Goal: Communication & Community: Answer question/provide support

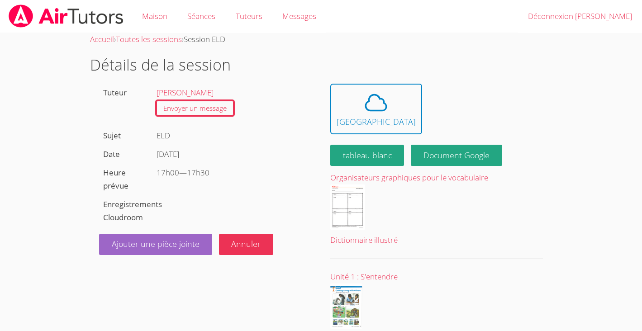
click at [563, 105] on body "Maison Séances Tuteurs Messages Déconnexion [PERSON_NAME] Accueil › Toutes les …" at bounding box center [321, 165] width 642 height 331
click at [384, 101] on span at bounding box center [376, 102] width 79 height 25
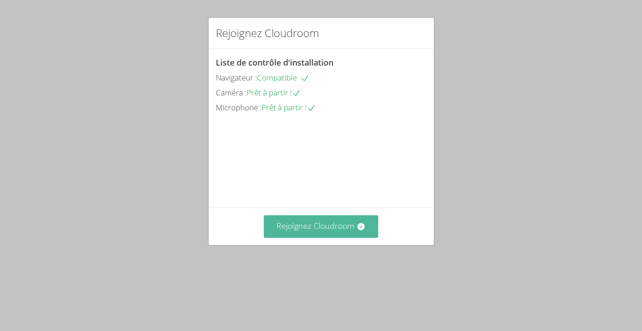
click at [331, 231] on font "Rejoignez Cloudroom" at bounding box center [316, 225] width 78 height 11
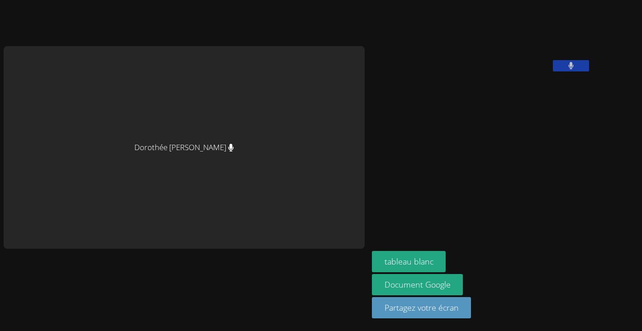
click at [187, 174] on div "Dorothée [PERSON_NAME]" at bounding box center [184, 147] width 361 height 203
drag, startPoint x: 292, startPoint y: 257, endPoint x: 306, endPoint y: 241, distance: 21.2
click at [306, 249] on div at bounding box center [184, 267] width 361 height 36
click at [552, 24] on div "Dorothée [PERSON_NAME] [PERSON_NAME][DATE] tableau blanc Document Google Partag…" at bounding box center [321, 165] width 642 height 331
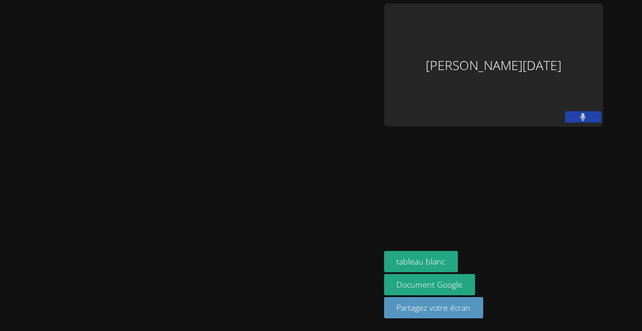
click at [586, 113] on icon at bounding box center [583, 117] width 6 height 8
click at [588, 113] on icon at bounding box center [583, 117] width 10 height 8
click at [586, 113] on icon at bounding box center [583, 117] width 6 height 8
click at [588, 113] on icon at bounding box center [583, 117] width 10 height 8
click at [601, 111] on button at bounding box center [583, 116] width 36 height 11
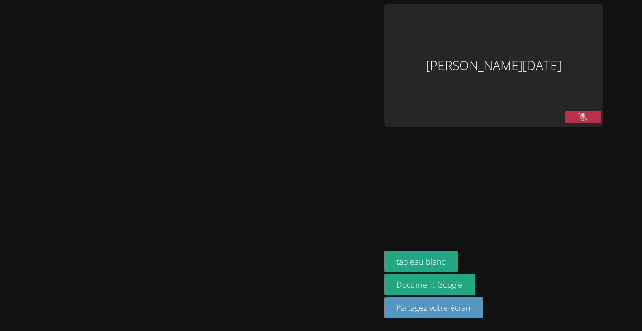
click at [601, 111] on button at bounding box center [583, 116] width 36 height 11
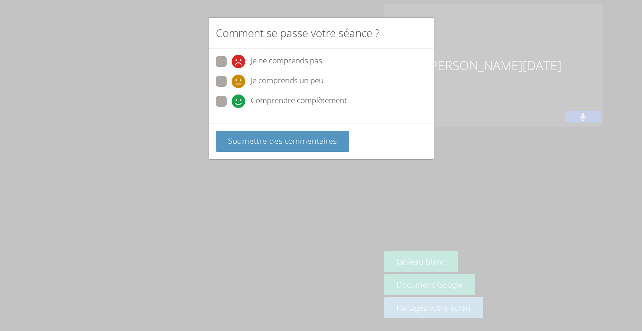
click at [232, 108] on span at bounding box center [232, 108] width 0 height 0
click at [232, 100] on input "Comprendre complètement" at bounding box center [236, 100] width 8 height 8
radio input "true"
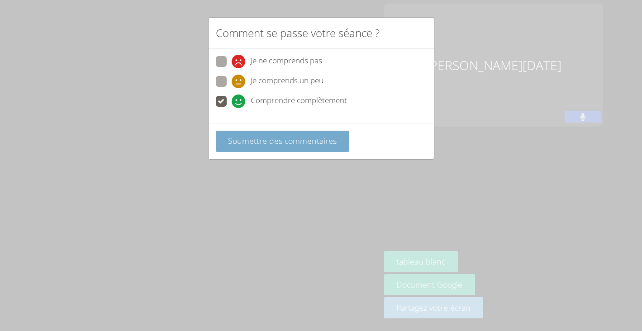
click at [235, 150] on button "Soumettre des commentaires" at bounding box center [283, 141] width 134 height 21
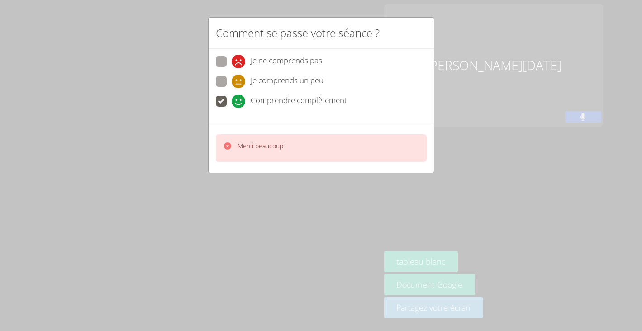
click at [244, 138] on div "Merci beaucoup!" at bounding box center [321, 148] width 211 height 28
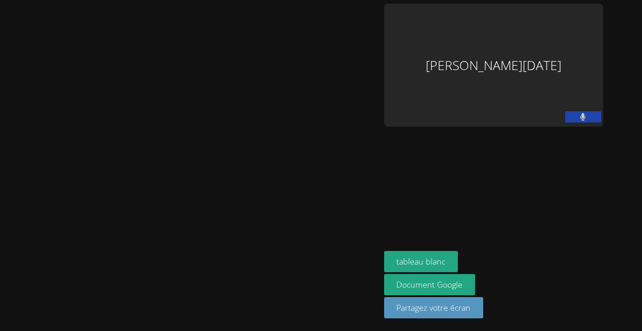
click at [586, 113] on icon at bounding box center [583, 117] width 5 height 8
click at [588, 113] on icon at bounding box center [583, 117] width 10 height 8
click at [586, 113] on icon at bounding box center [583, 117] width 6 height 8
click at [588, 113] on icon at bounding box center [583, 117] width 10 height 8
drag, startPoint x: 491, startPoint y: 81, endPoint x: 381, endPoint y: 127, distance: 119.3
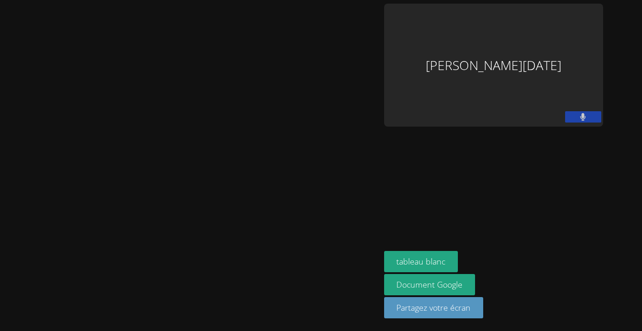
click at [258, 127] on video at bounding box center [190, 148] width 136 height 210
click at [586, 113] on icon at bounding box center [583, 117] width 5 height 8
click at [588, 113] on icon at bounding box center [583, 117] width 10 height 8
click at [601, 111] on button at bounding box center [583, 116] width 36 height 11
click at [588, 113] on icon at bounding box center [583, 117] width 10 height 8
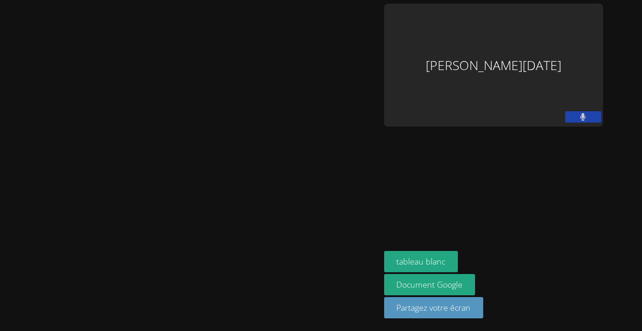
click at [601, 111] on button at bounding box center [583, 116] width 36 height 11
click at [588, 113] on icon at bounding box center [583, 117] width 10 height 8
click at [601, 111] on button at bounding box center [583, 116] width 36 height 11
click at [588, 113] on icon at bounding box center [583, 117] width 10 height 8
click at [603, 43] on div "[PERSON_NAME][DATE]" at bounding box center [493, 65] width 219 height 123
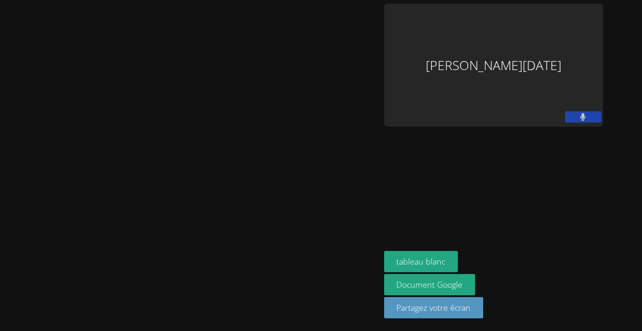
click at [603, 43] on div "[PERSON_NAME][DATE]" at bounding box center [493, 65] width 219 height 123
click at [601, 111] on button at bounding box center [583, 116] width 36 height 11
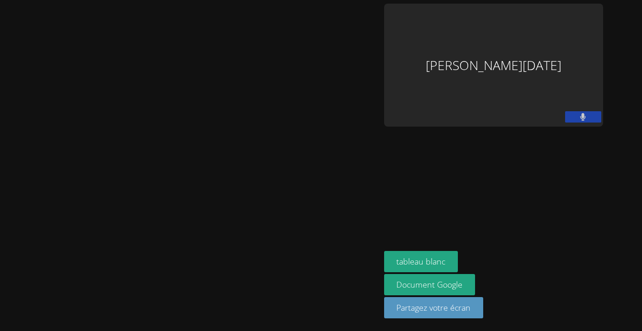
click at [601, 111] on button at bounding box center [583, 116] width 36 height 11
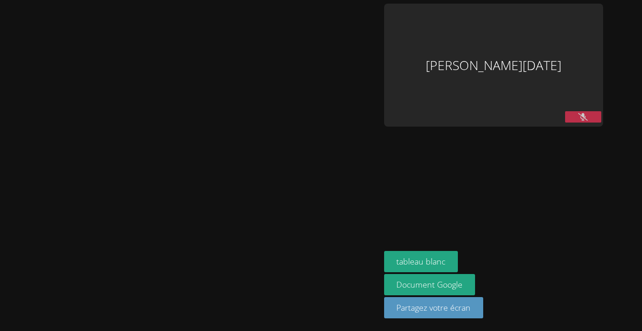
click at [601, 111] on button at bounding box center [583, 116] width 36 height 11
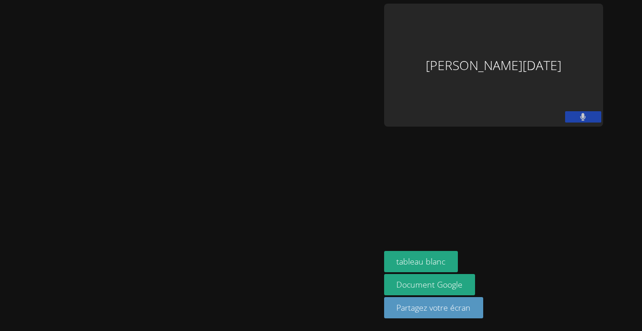
click at [601, 111] on button at bounding box center [583, 116] width 36 height 11
click at [601, 111] on div at bounding box center [583, 118] width 36 height 14
click at [601, 111] on button at bounding box center [583, 116] width 36 height 11
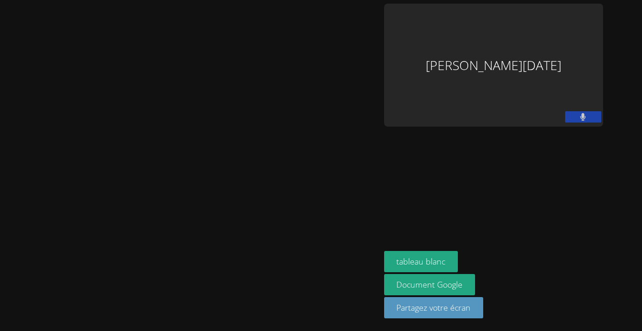
click at [601, 111] on button at bounding box center [583, 116] width 36 height 11
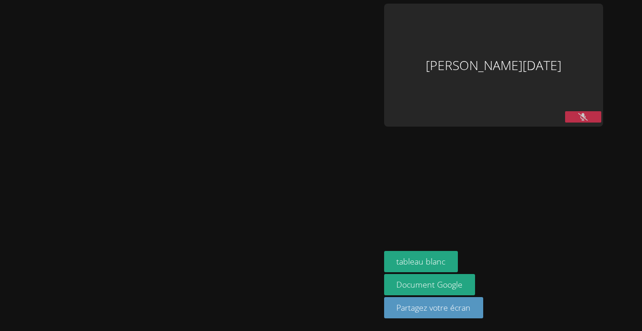
click at [601, 111] on button at bounding box center [583, 116] width 36 height 11
